Goal: Task Accomplishment & Management: Manage account settings

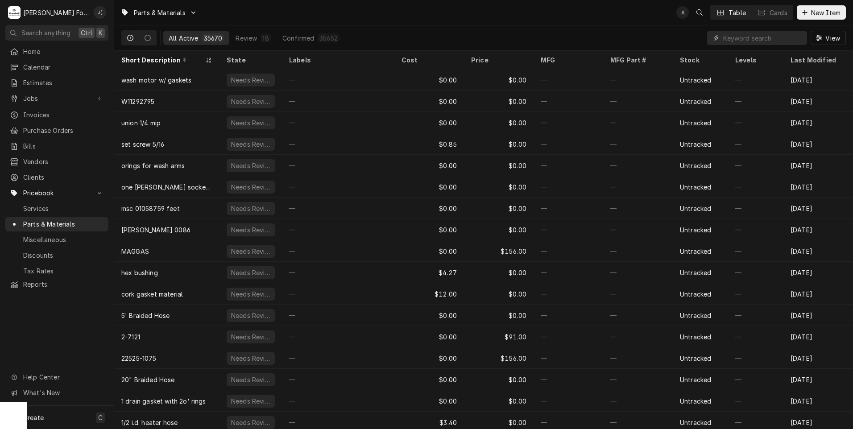
click at [760, 40] on input "Dynamic Content Wrapper" at bounding box center [762, 38] width 79 height 14
paste input "071180-SER"
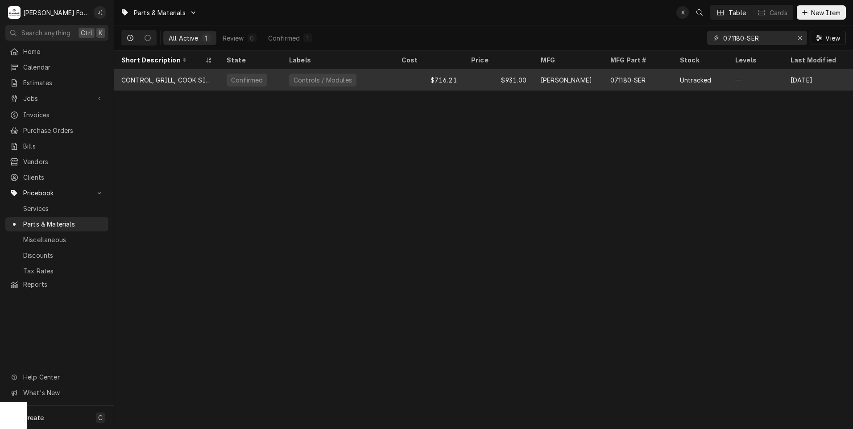
type input "071180-SER"
click at [262, 77] on div "Confirmed" at bounding box center [250, 79] width 62 height 21
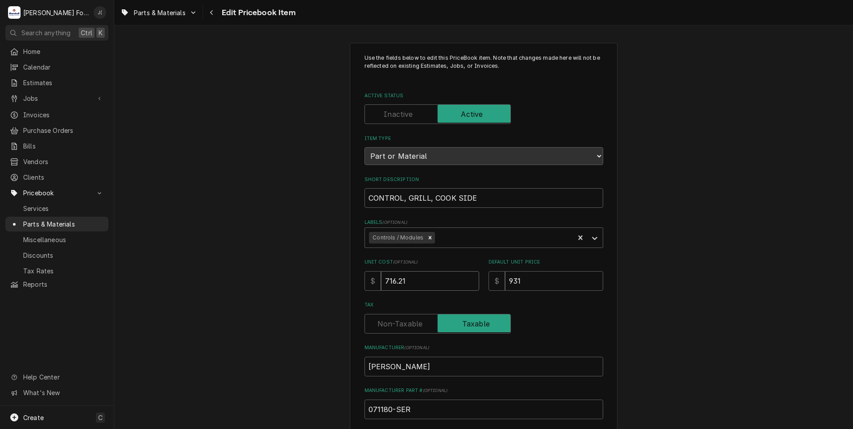
drag, startPoint x: 398, startPoint y: 275, endPoint x: 226, endPoint y: 239, distance: 175.9
click at [234, 239] on div "Use the fields below to edit this PriceBook item. Note that changes made here w…" at bounding box center [483, 349] width 739 height 629
type textarea "x"
type input "6"
type textarea "x"
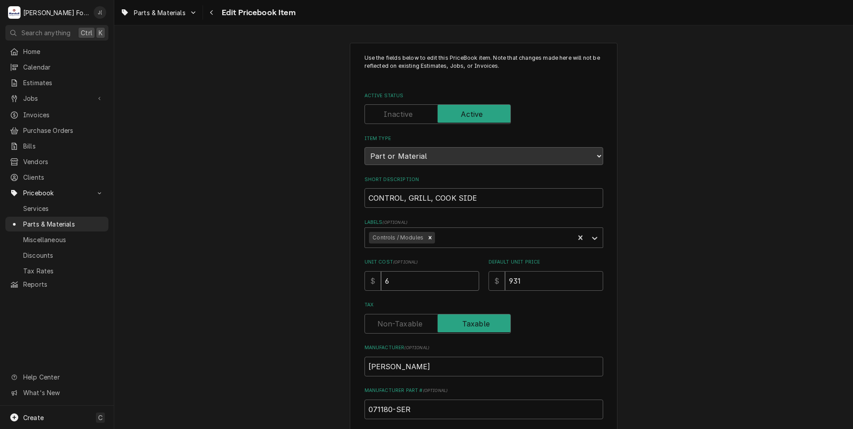
type input "65"
type textarea "x"
type input "656"
type textarea "x"
type input "656.5"
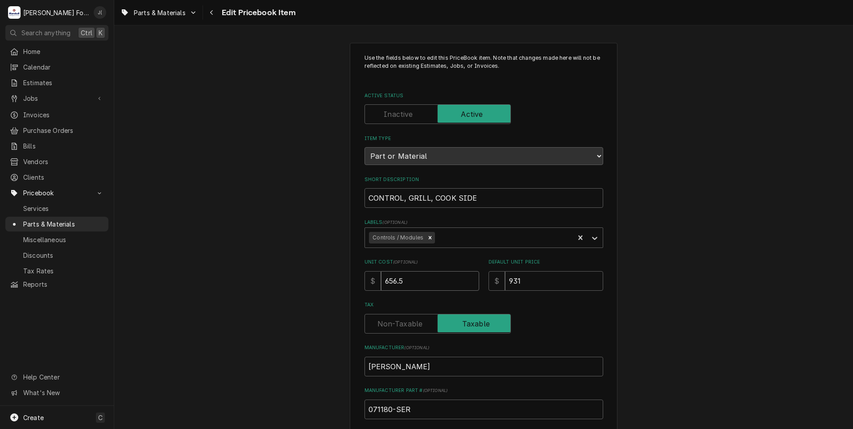
type textarea "x"
type input "656.52"
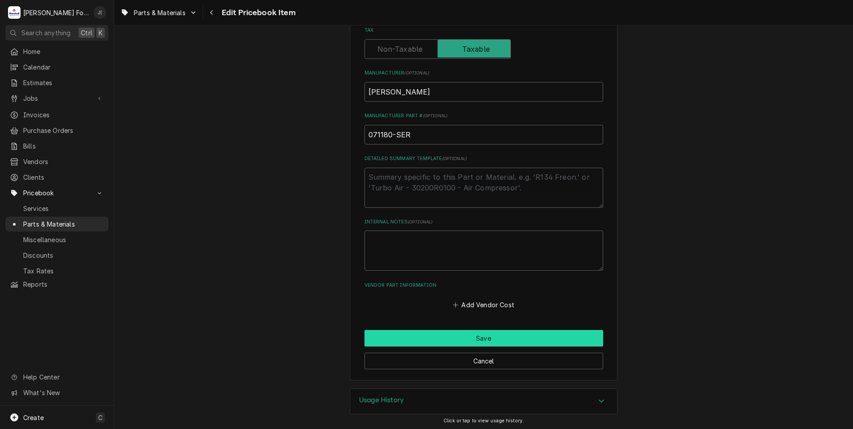
click at [416, 341] on button "Save" at bounding box center [483, 338] width 239 height 17
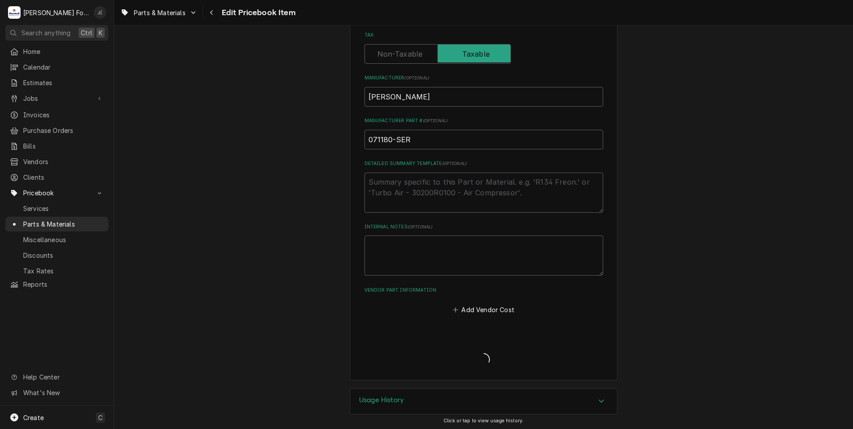
type textarea "x"
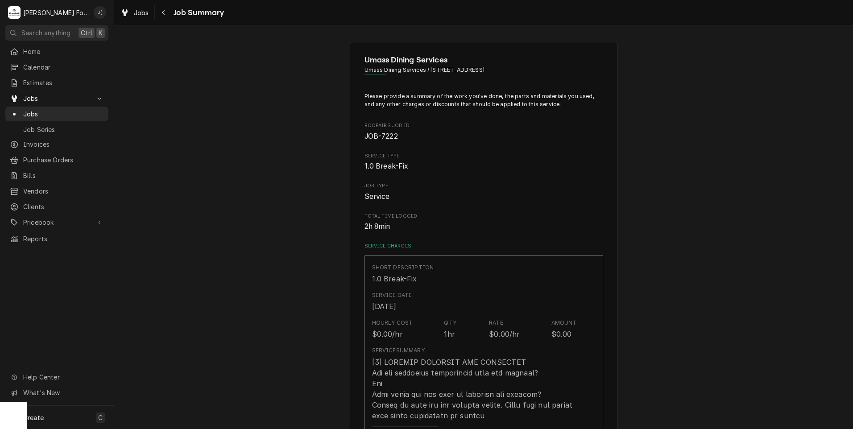
scroll to position [446, 0]
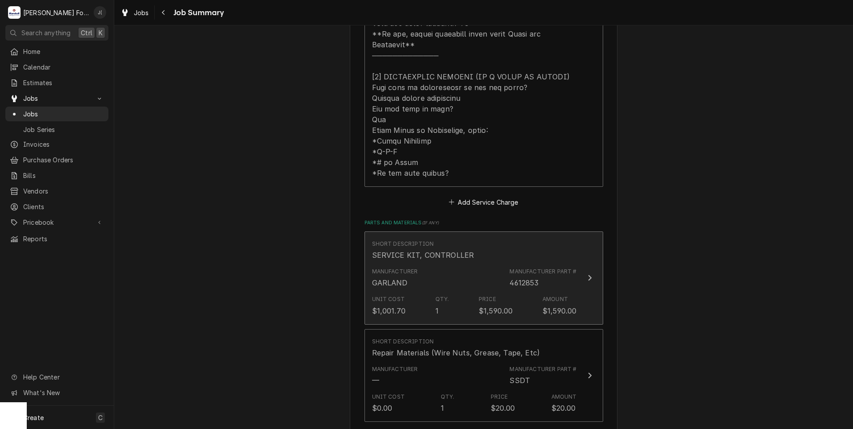
click at [453, 264] on div "Manufacturer GARLAND Manufacturer Part # 4612853" at bounding box center [474, 278] width 205 height 28
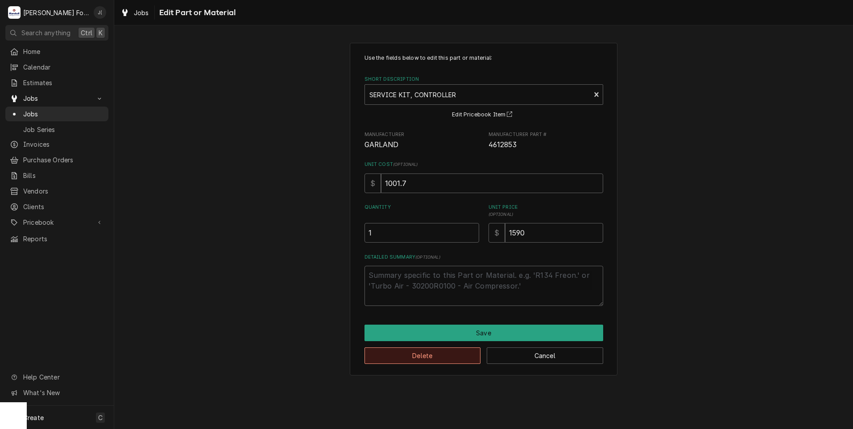
click at [455, 360] on button "Delete" at bounding box center [422, 355] width 116 height 17
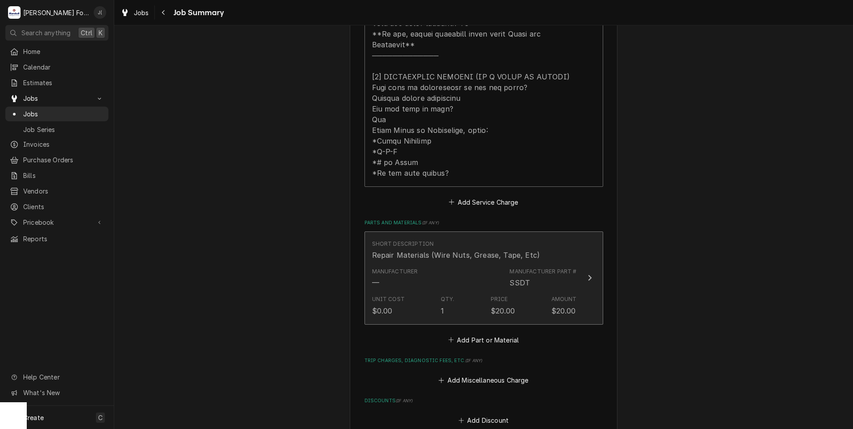
click at [467, 293] on div "Unit Cost $0.00 Qty. 1 Price $20.00 Amount $20.00" at bounding box center [474, 306] width 205 height 28
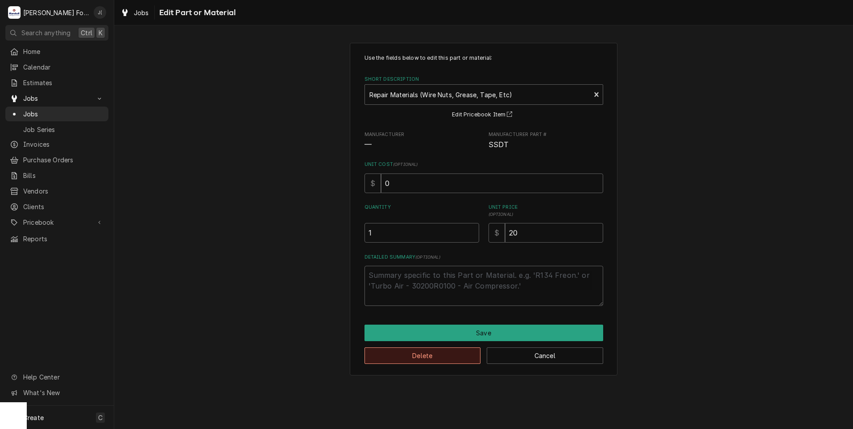
click at [447, 356] on button "Delete" at bounding box center [422, 355] width 116 height 17
type textarea "x"
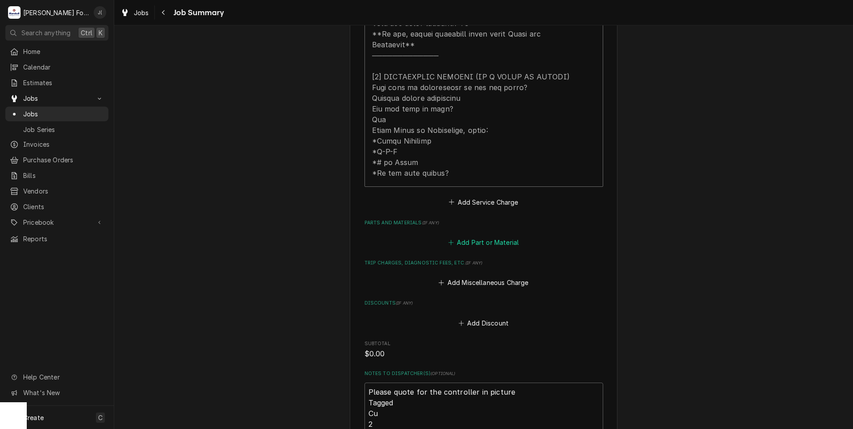
click at [473, 236] on button "Add Part or Material" at bounding box center [484, 242] width 74 height 12
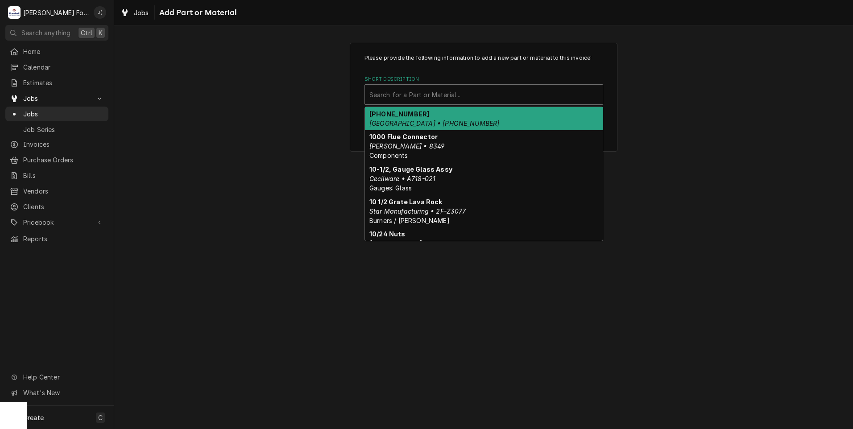
click at [389, 89] on div "Short Description" at bounding box center [483, 95] width 229 height 16
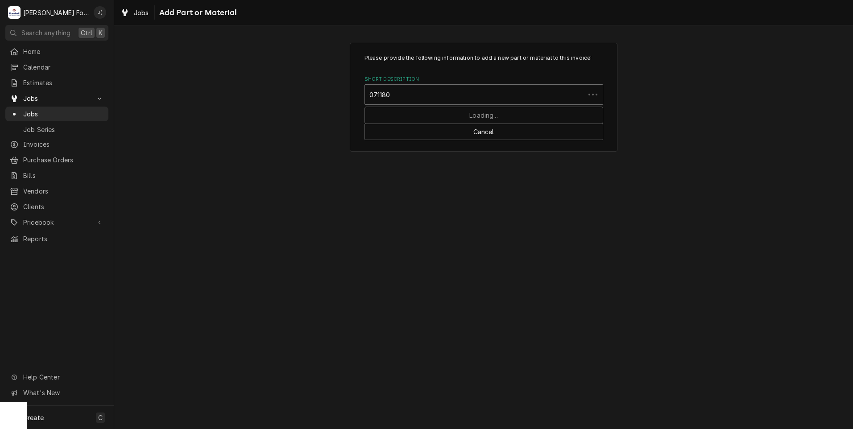
type input "071180-"
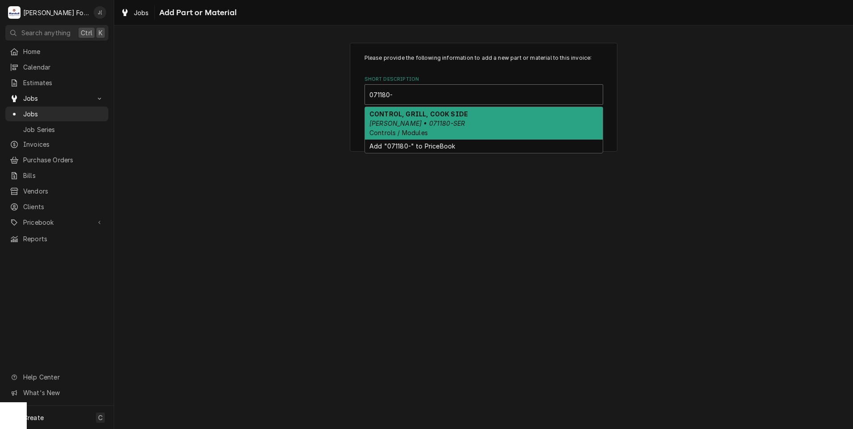
click at [405, 124] on div "CONTROL, GRILL, COOK SIDE TAYLOR • 071180-SER Controls / Modules" at bounding box center [484, 123] width 238 height 33
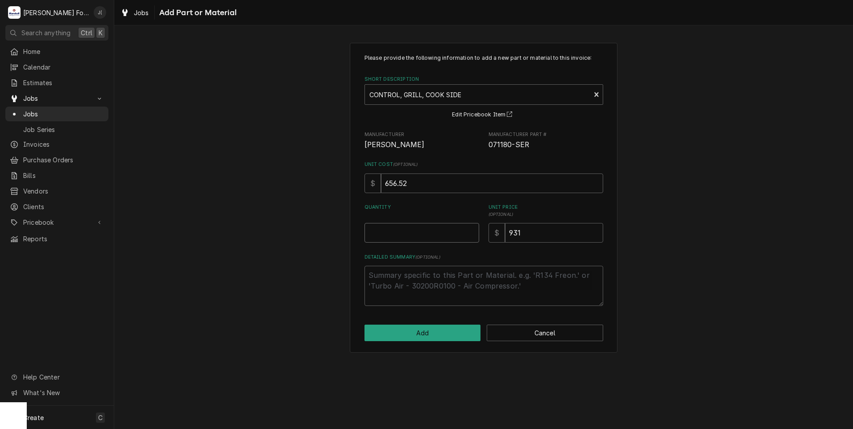
click at [420, 233] on input "Quantity" at bounding box center [421, 233] width 115 height 20
type textarea "x"
type input "1"
click at [430, 333] on button "Add" at bounding box center [422, 333] width 116 height 17
type textarea "x"
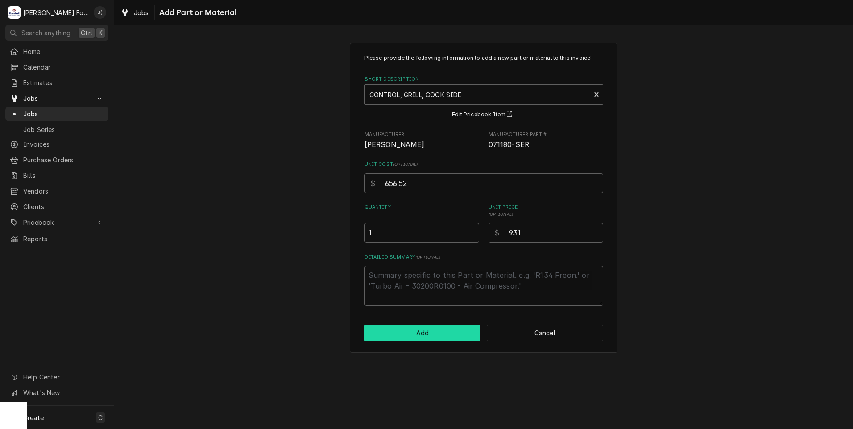
scroll to position [446, 0]
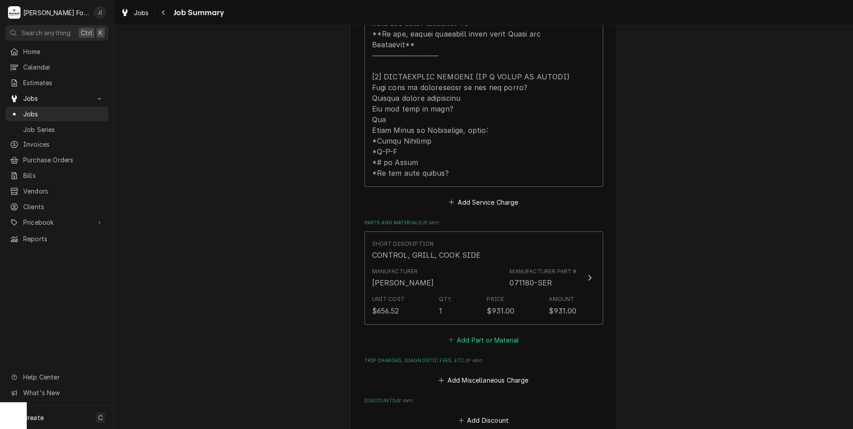
click at [460, 335] on button "Add Part or Material" at bounding box center [484, 340] width 74 height 12
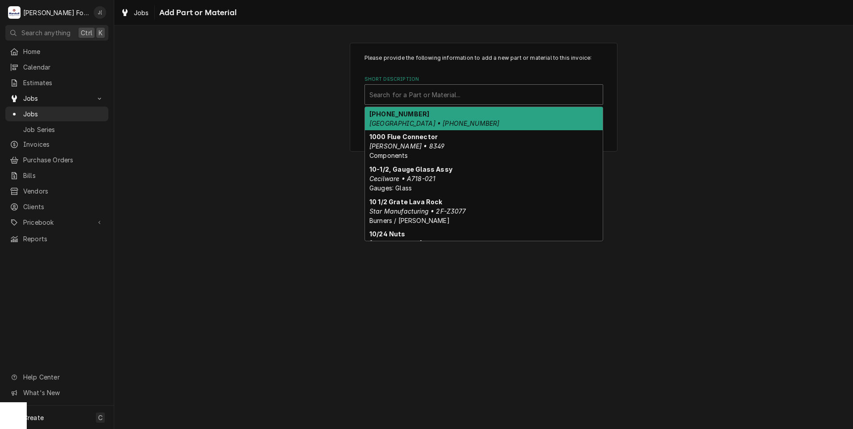
click at [423, 96] on div "Short Description" at bounding box center [483, 95] width 229 height 16
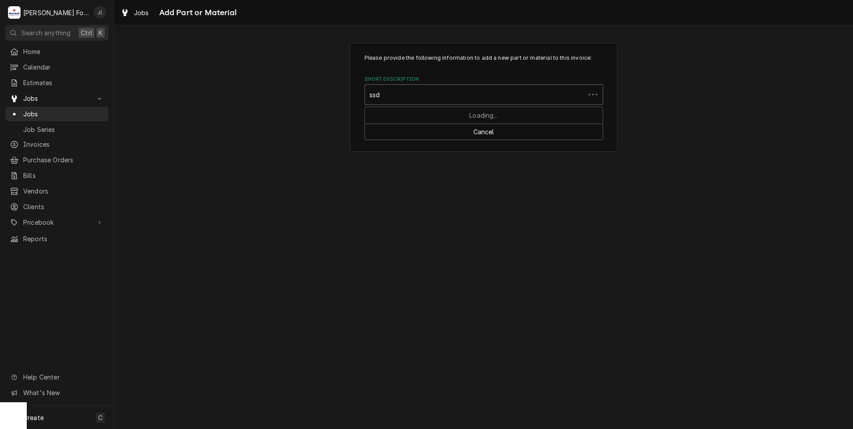
type input "ssdt"
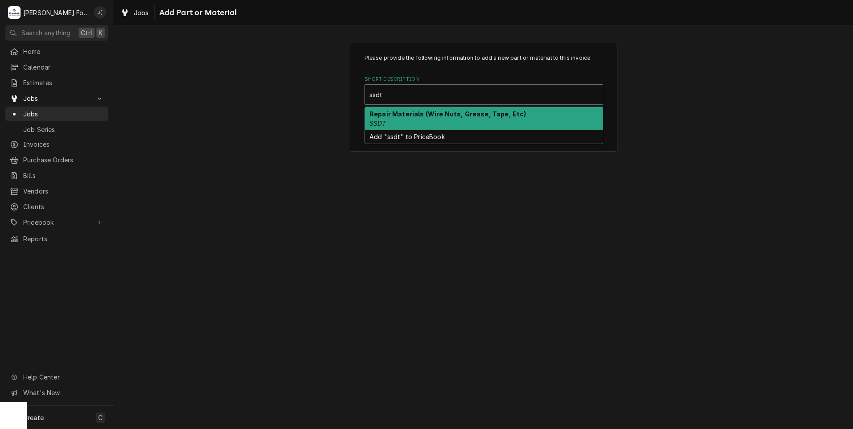
click at [420, 114] on strong "Repair Materials (Wire Nuts, Grease, Tape, Etc)" at bounding box center [447, 114] width 157 height 8
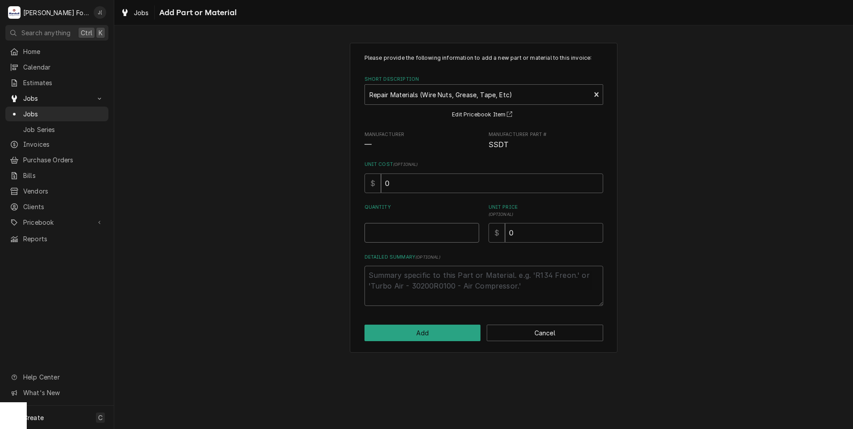
click at [422, 235] on input "Quantity" at bounding box center [421, 233] width 115 height 20
type textarea "x"
type input "1"
type textarea "x"
type input "2"
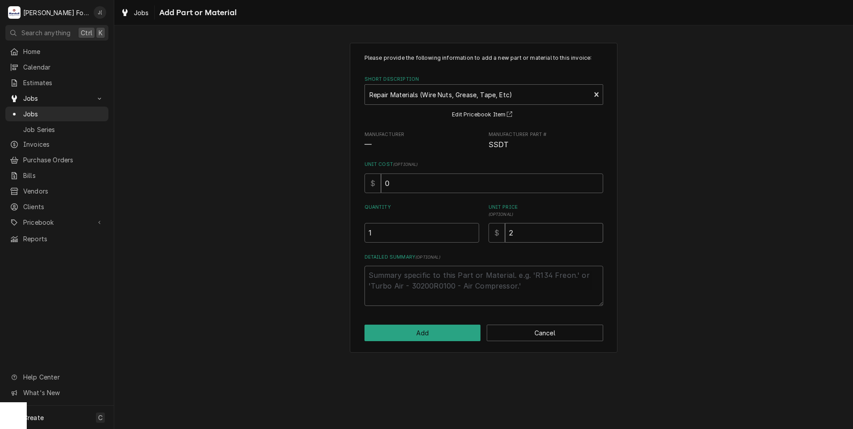
type textarea "x"
type input "20"
click at [394, 333] on button "Add" at bounding box center [422, 333] width 116 height 17
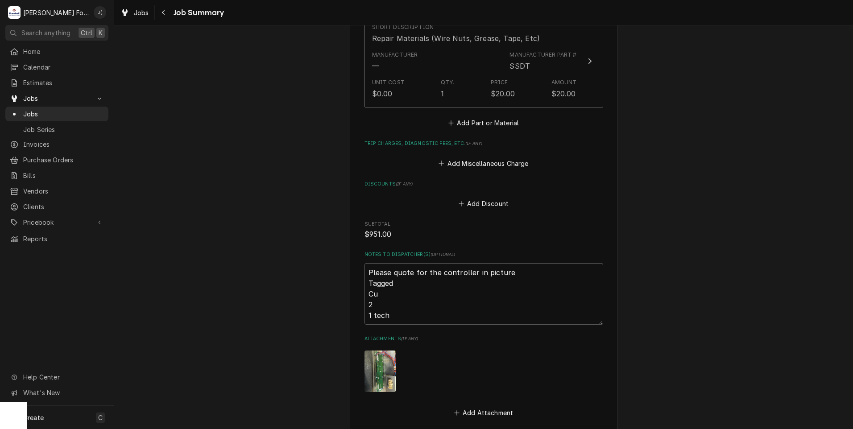
scroll to position [848, 0]
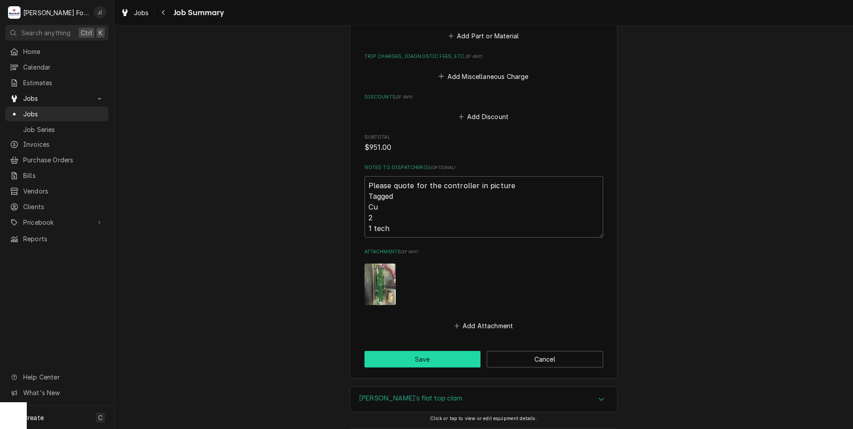
click at [413, 351] on button "Save" at bounding box center [422, 359] width 116 height 17
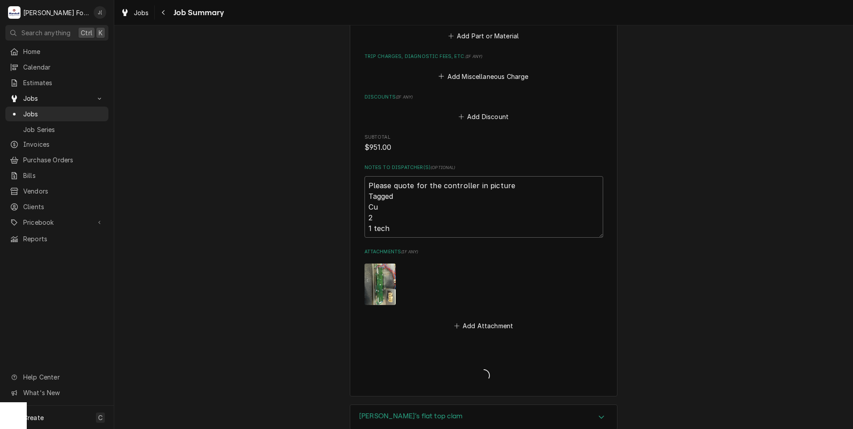
type textarea "x"
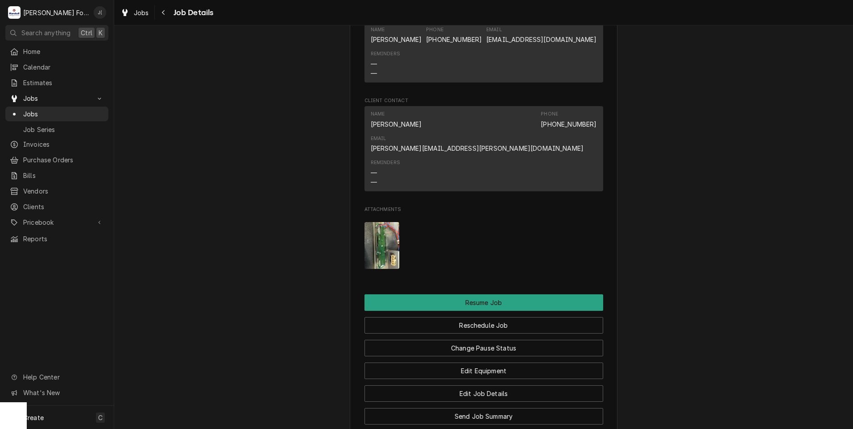
scroll to position [1249, 0]
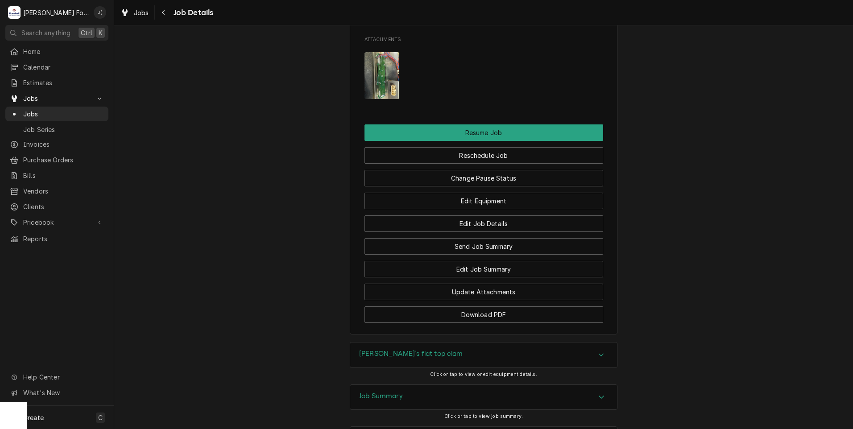
drag, startPoint x: 396, startPoint y: 345, endPoint x: 383, endPoint y: 332, distance: 18.0
click at [395, 392] on h3 "Job Summary" at bounding box center [381, 396] width 44 height 8
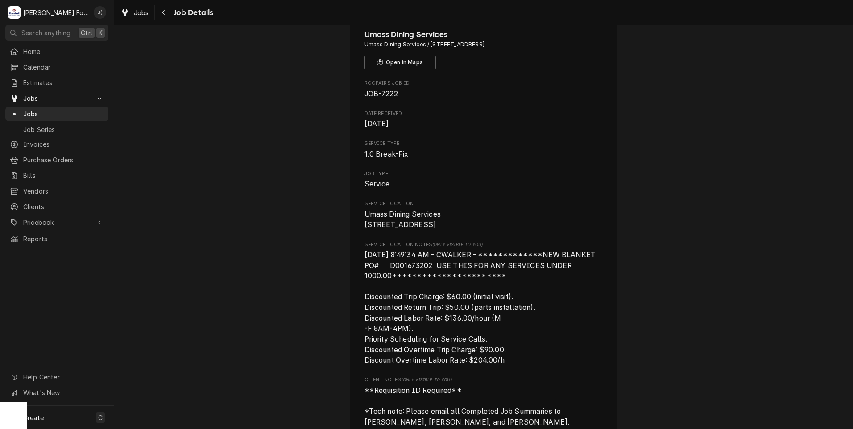
scroll to position [0, 0]
